Goal: Use online tool/utility: Utilize a website feature to perform a specific function

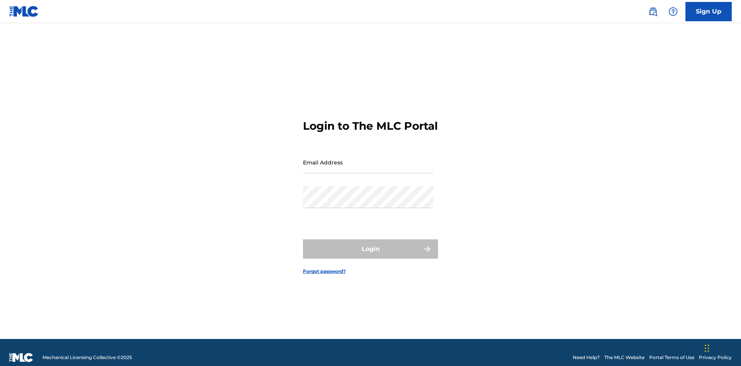
scroll to position [10, 0]
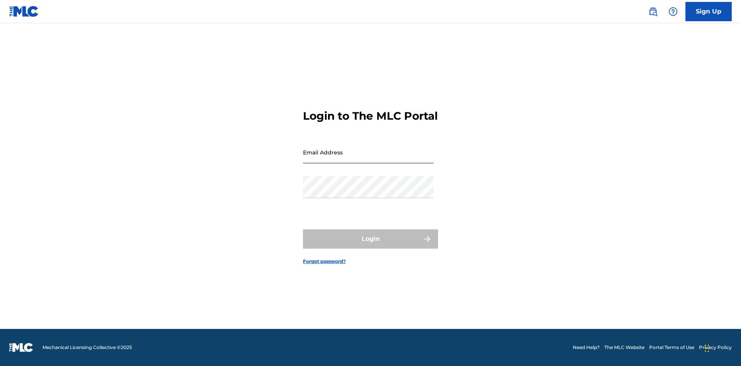
click at [368, 159] on input "Email Address" at bounding box center [368, 152] width 130 height 22
type input "[EMAIL_ADDRESS][DOMAIN_NAME]"
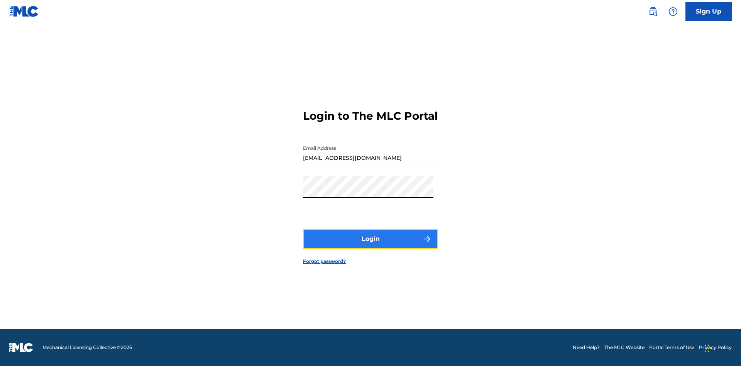
click at [371, 246] on button "Login" at bounding box center [370, 238] width 135 height 19
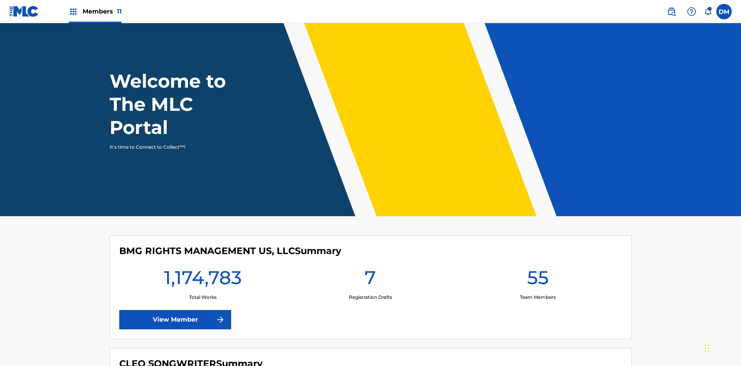
click at [95, 11] on span "Members 11" at bounding box center [102, 11] width 39 height 9
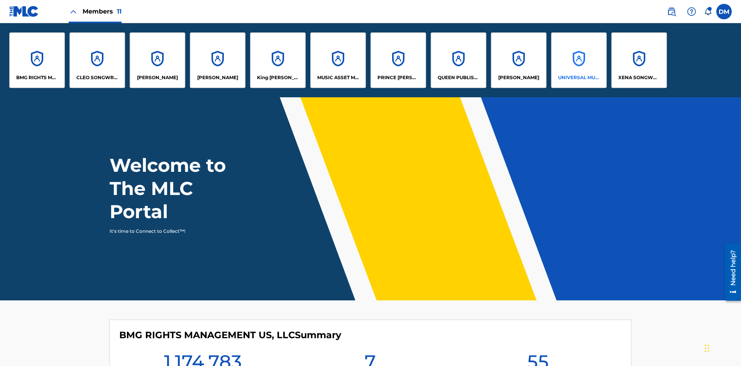
click at [579, 78] on p "UNIVERSAL MUSIC PUB GROUP" at bounding box center [579, 77] width 42 height 7
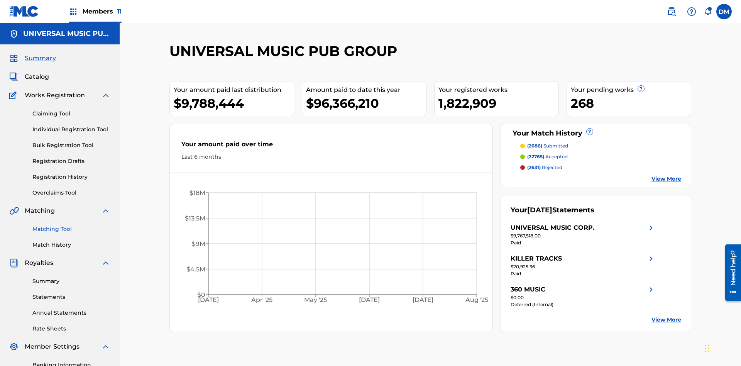
click at [71, 225] on link "Matching Tool" at bounding box center [71, 229] width 78 height 8
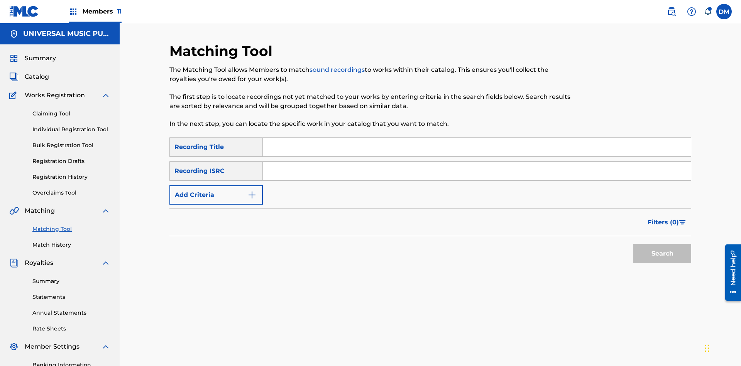
click at [477, 162] on input "Search Form" at bounding box center [477, 171] width 428 height 19
type input "US2AH0500028"
click at [663, 244] on button "Search" at bounding box center [663, 253] width 58 height 19
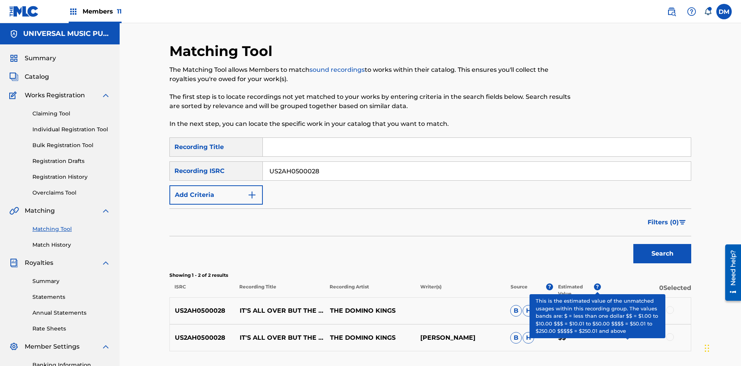
click at [477, 162] on input "US2AH0500028" at bounding box center [477, 171] width 428 height 19
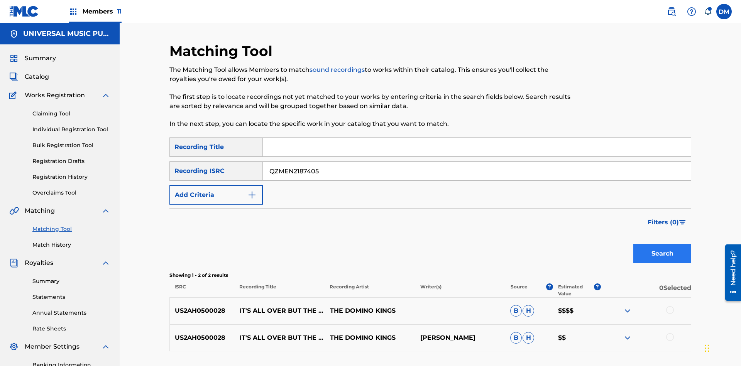
type input "QZMEN2187405"
click at [663, 244] on button "Search" at bounding box center [663, 253] width 58 height 19
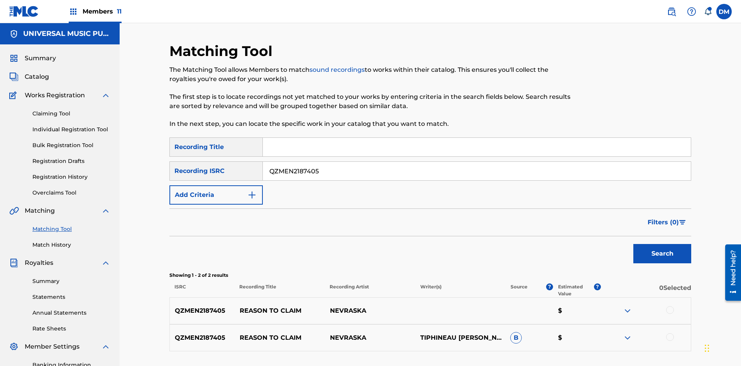
click at [627, 333] on img at bounding box center [627, 337] width 9 height 9
click at [620, 366] on link "Listen" at bounding box center [620, 369] width 14 height 6
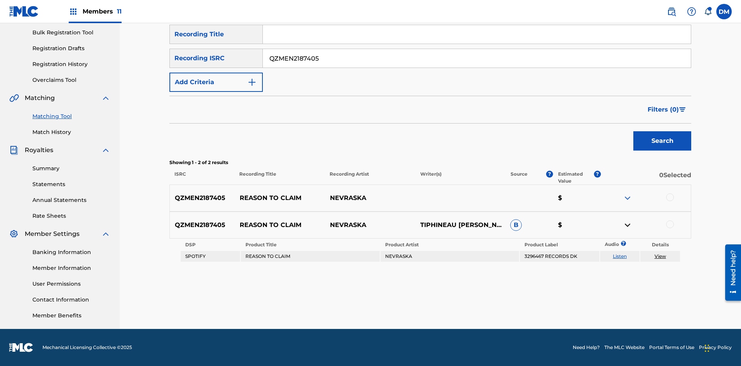
click at [660, 256] on link "View" at bounding box center [661, 256] width 12 height 6
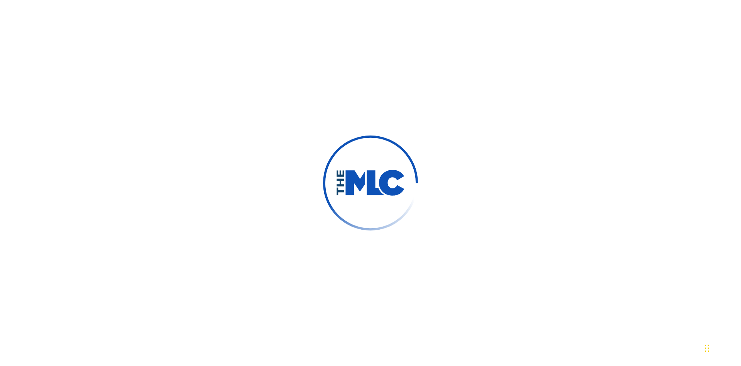
scroll to position [185, 0]
